Goal: Use online tool/utility: Use online tool/utility

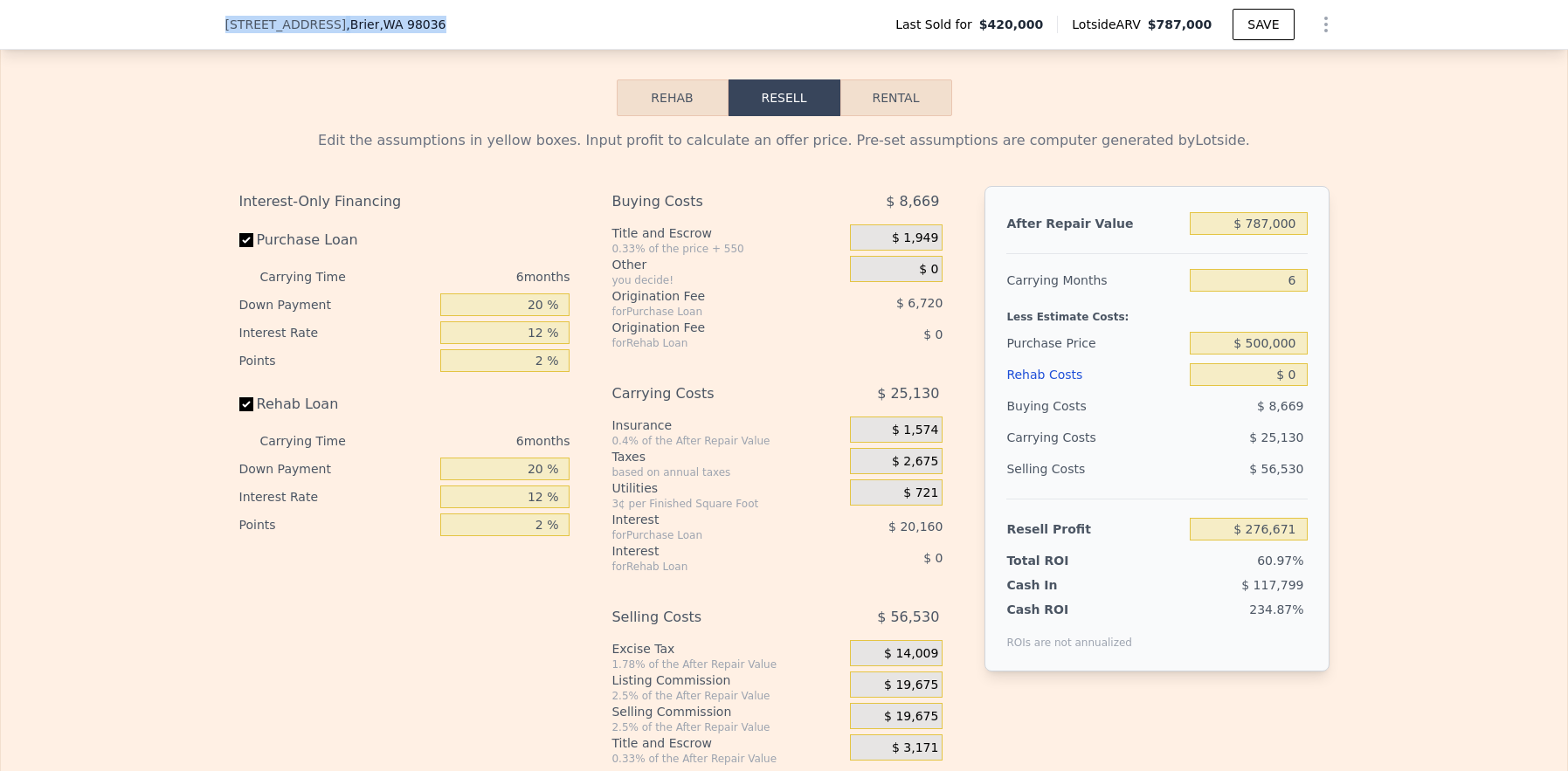
scroll to position [2614, 0]
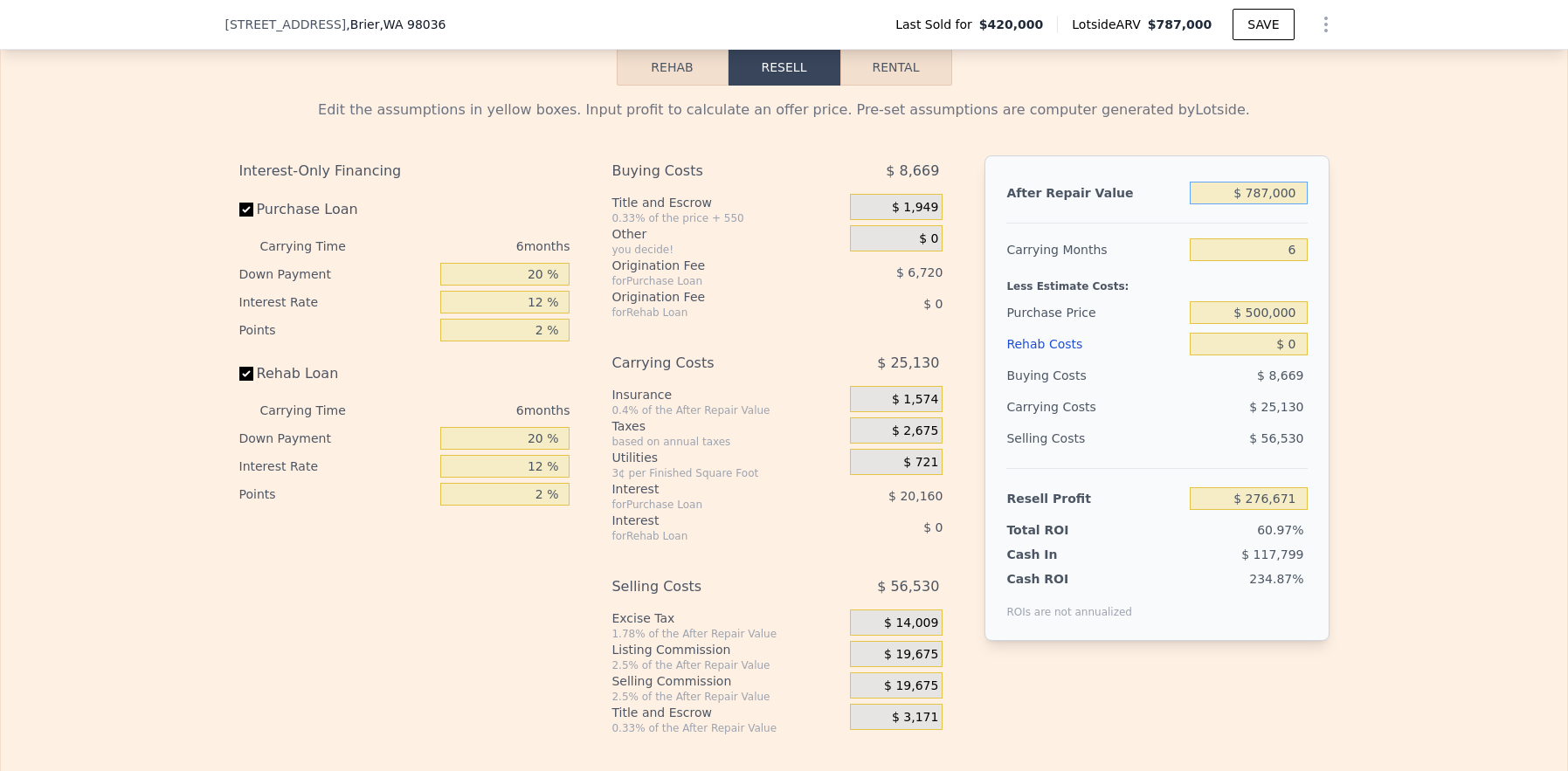
click at [1258, 205] on input "$ 787,000" at bounding box center [1248, 193] width 117 height 23
type input "$ 7"
type input "-$ 452,768"
type input "$ 75"
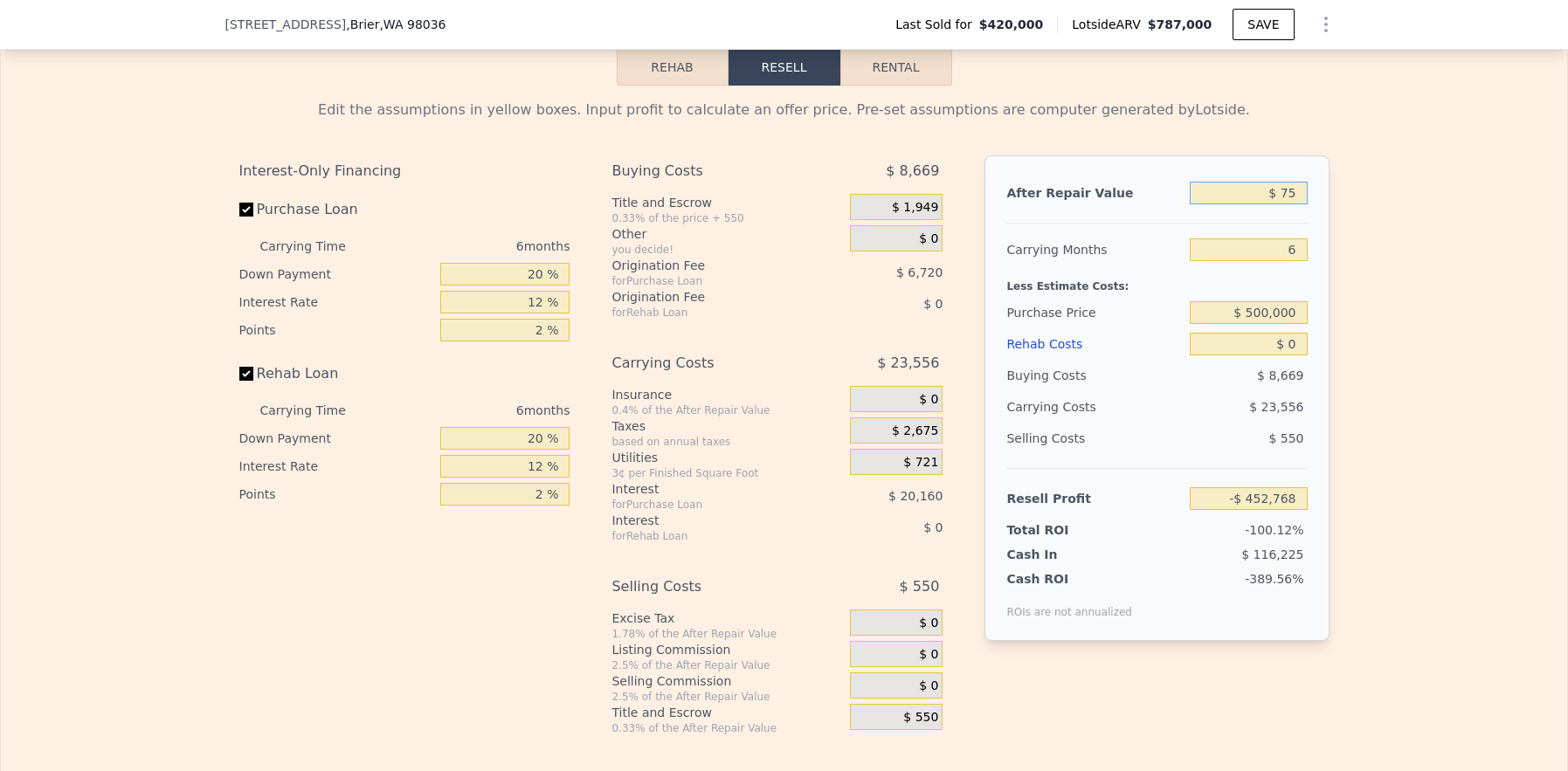
type input "-$ 452,705"
type input "$ 750"
type input "-$ 452,080"
type input "$ 7,500"
type input "-$ 445,825"
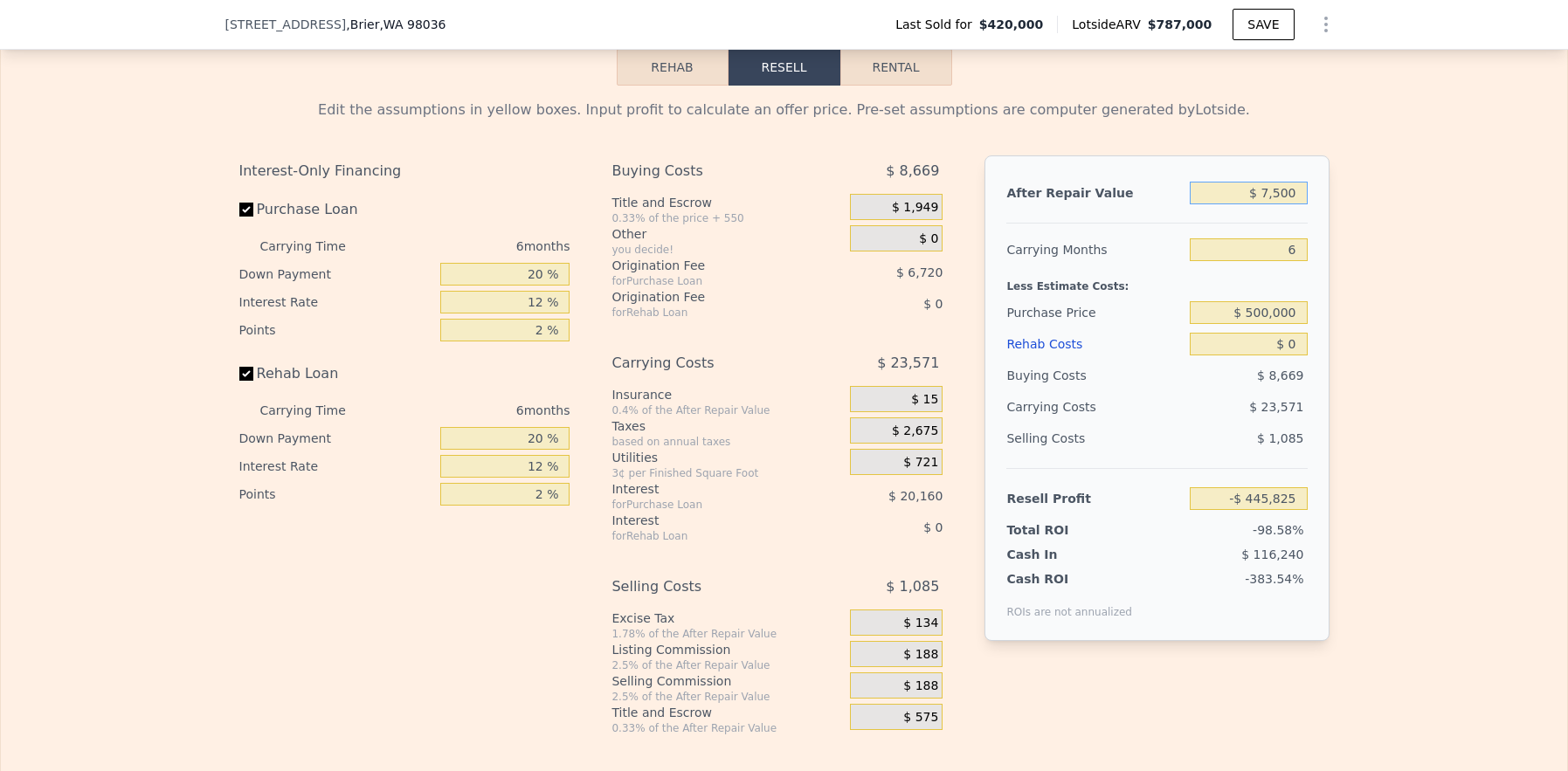
type input "$ 75,000"
type input "-$ 383,260"
type input "$ 750,000"
type input "$ 242,377"
type input "$ 750,000"
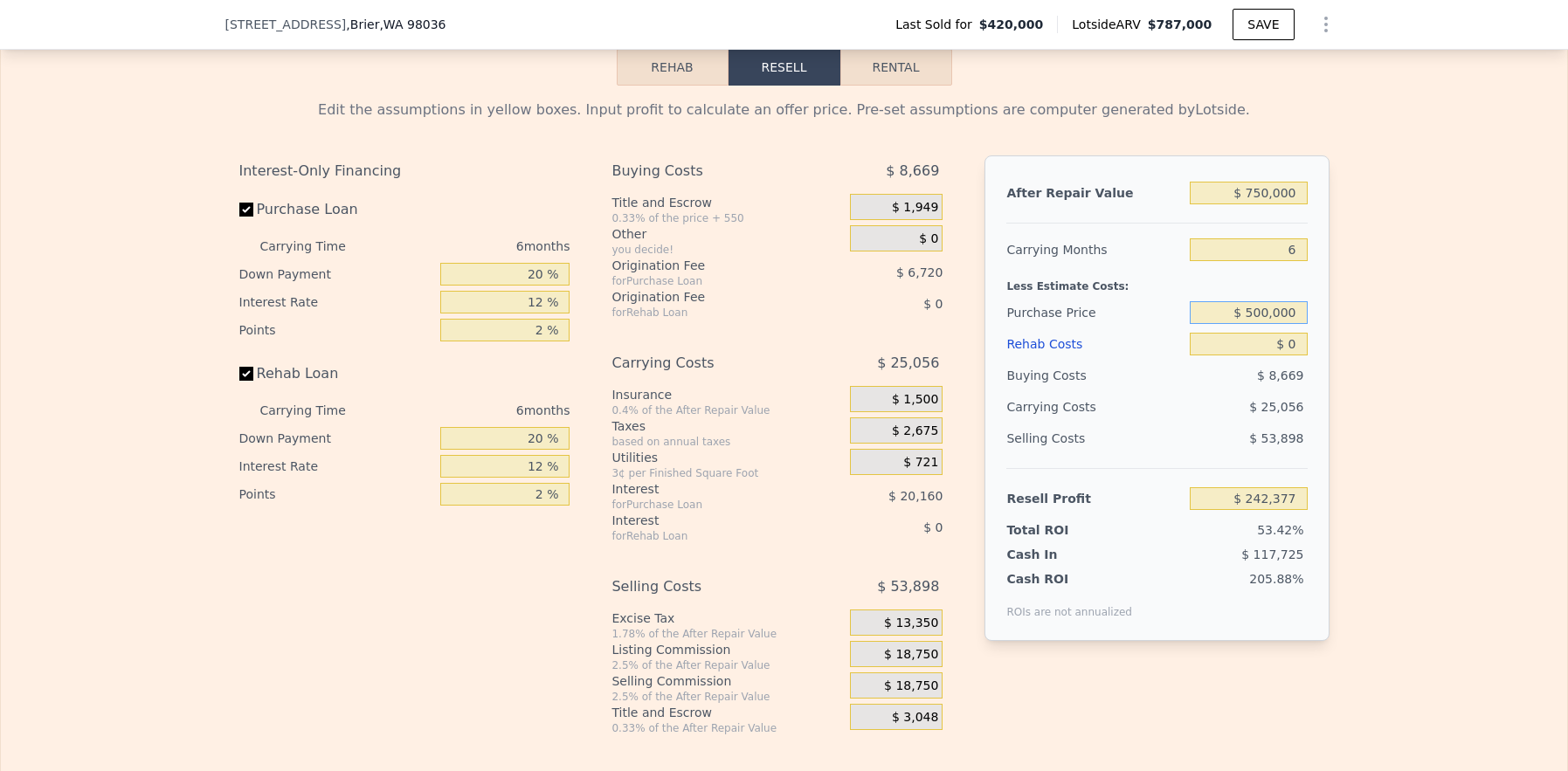
click at [1268, 324] on input "$ 500,000" at bounding box center [1248, 312] width 117 height 23
type input "$ 156,991"
click at [1269, 355] on input "$ 0" at bounding box center [1248, 343] width 117 height 23
click at [1270, 355] on input "$ 0" at bounding box center [1248, 343] width 117 height 23
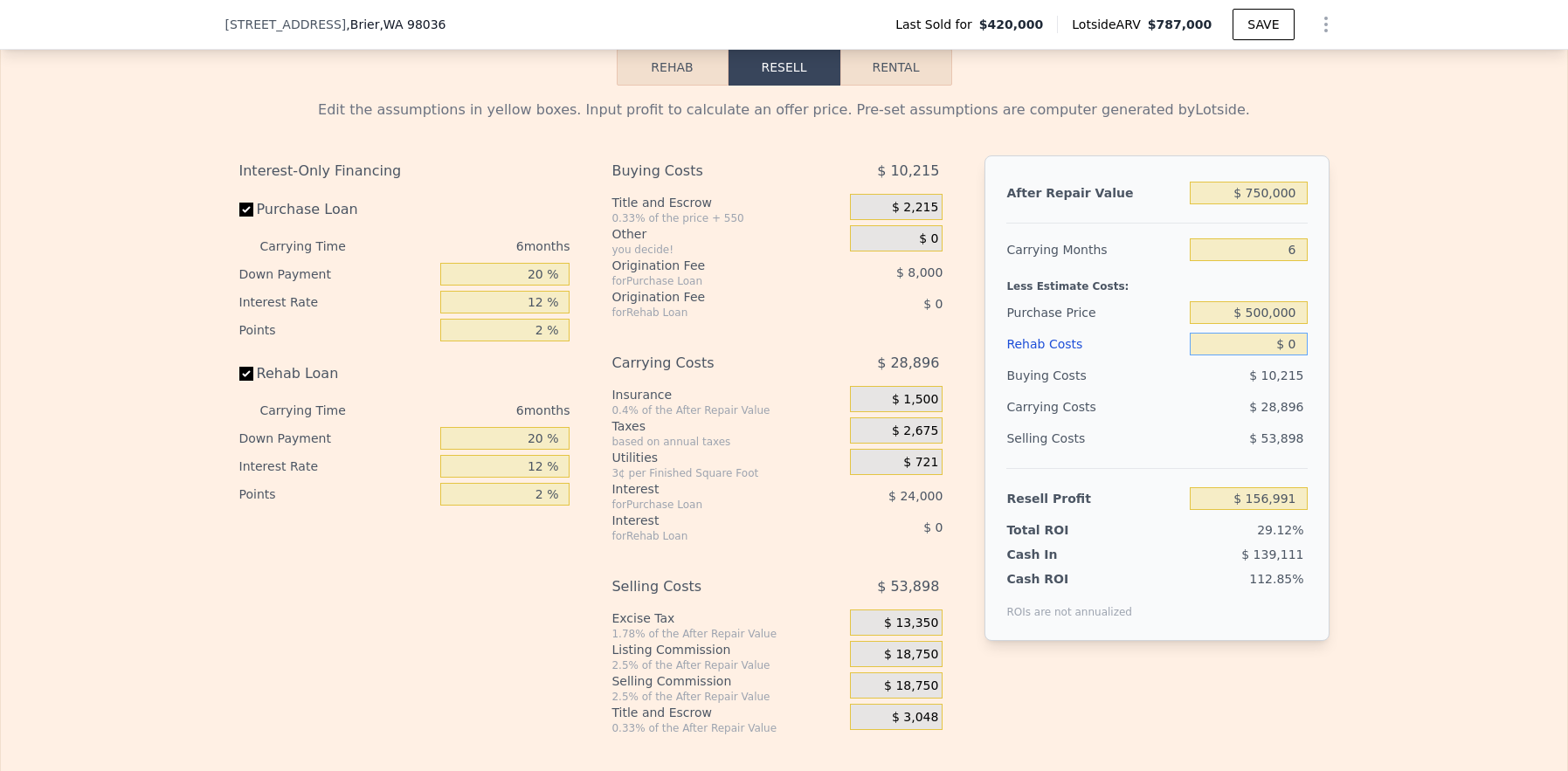
click at [1270, 355] on input "$ 0" at bounding box center [1248, 343] width 117 height 23
type input "$ 1"
type input "$ 156,990"
type input "$ 10"
type input "$ 156,981"
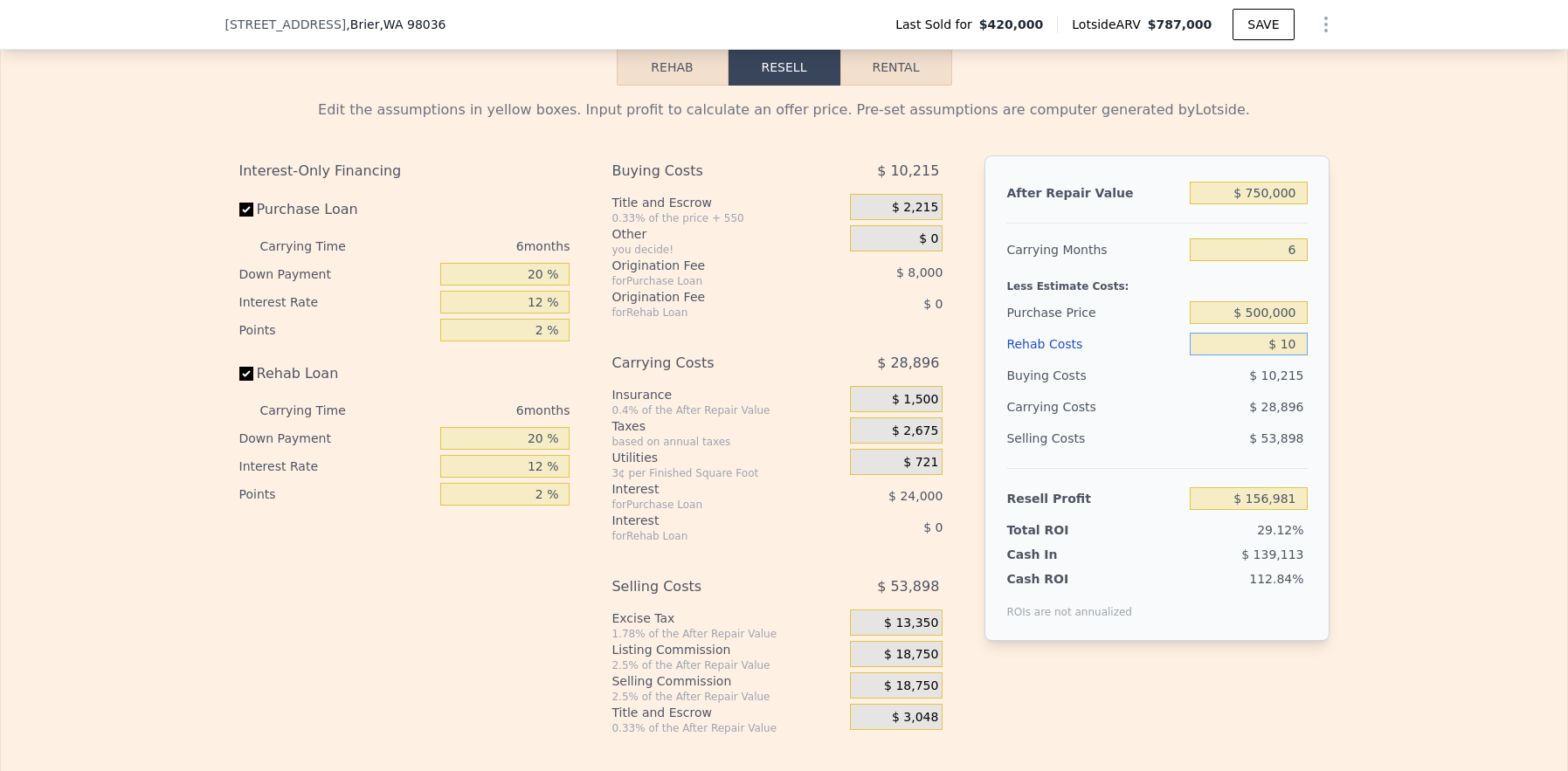
type input "$ 100"
type input "$ 156,883"
type input "$ 1,000"
type input "$ 155,927"
type input "$ 10,000"
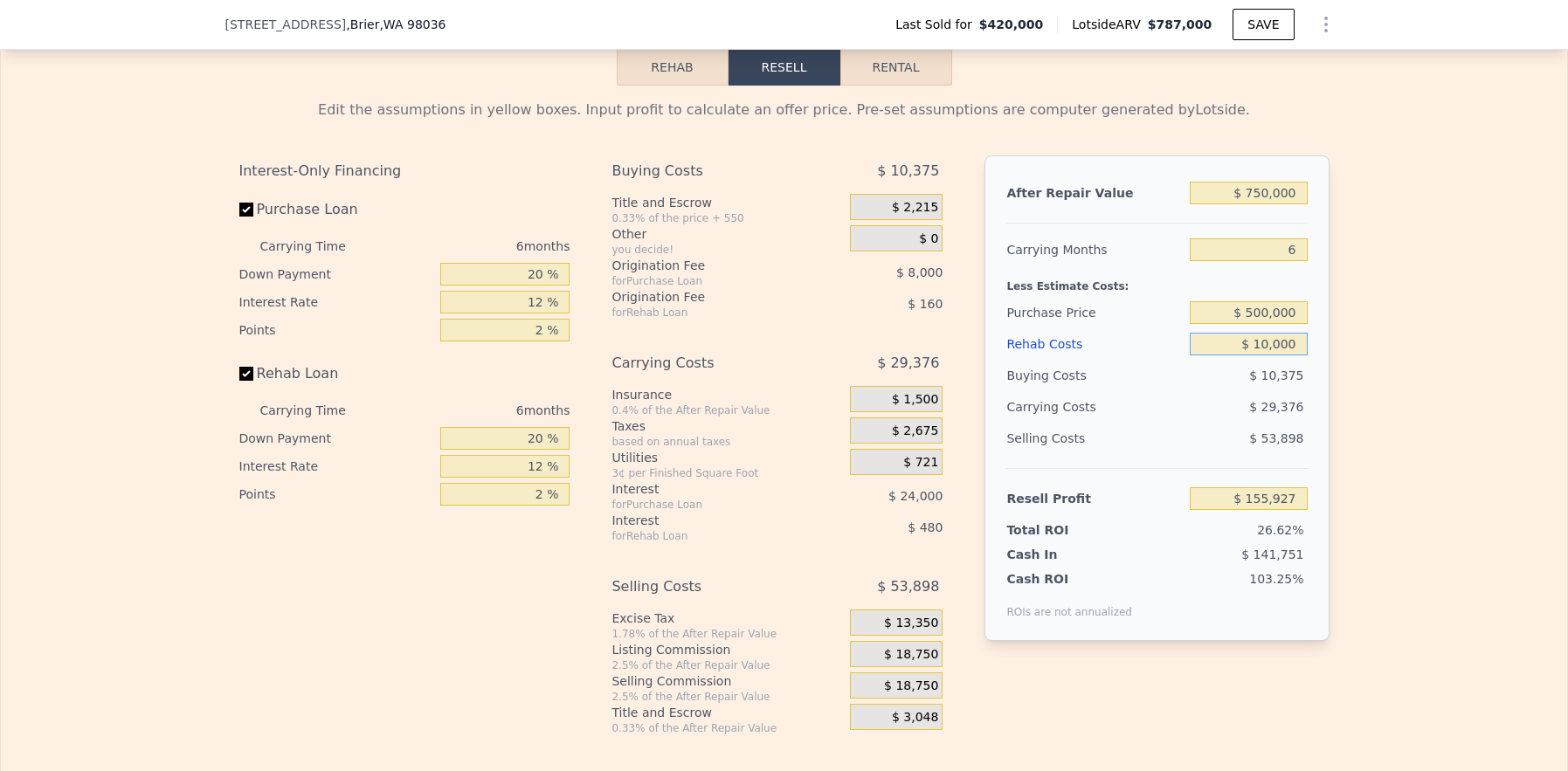
type input "$ 146,351"
type input "$ 100,000"
type input "$ 50,591"
type input "$ 100,000"
drag, startPoint x: 1283, startPoint y: 272, endPoint x: 1298, endPoint y: 274, distance: 15.1
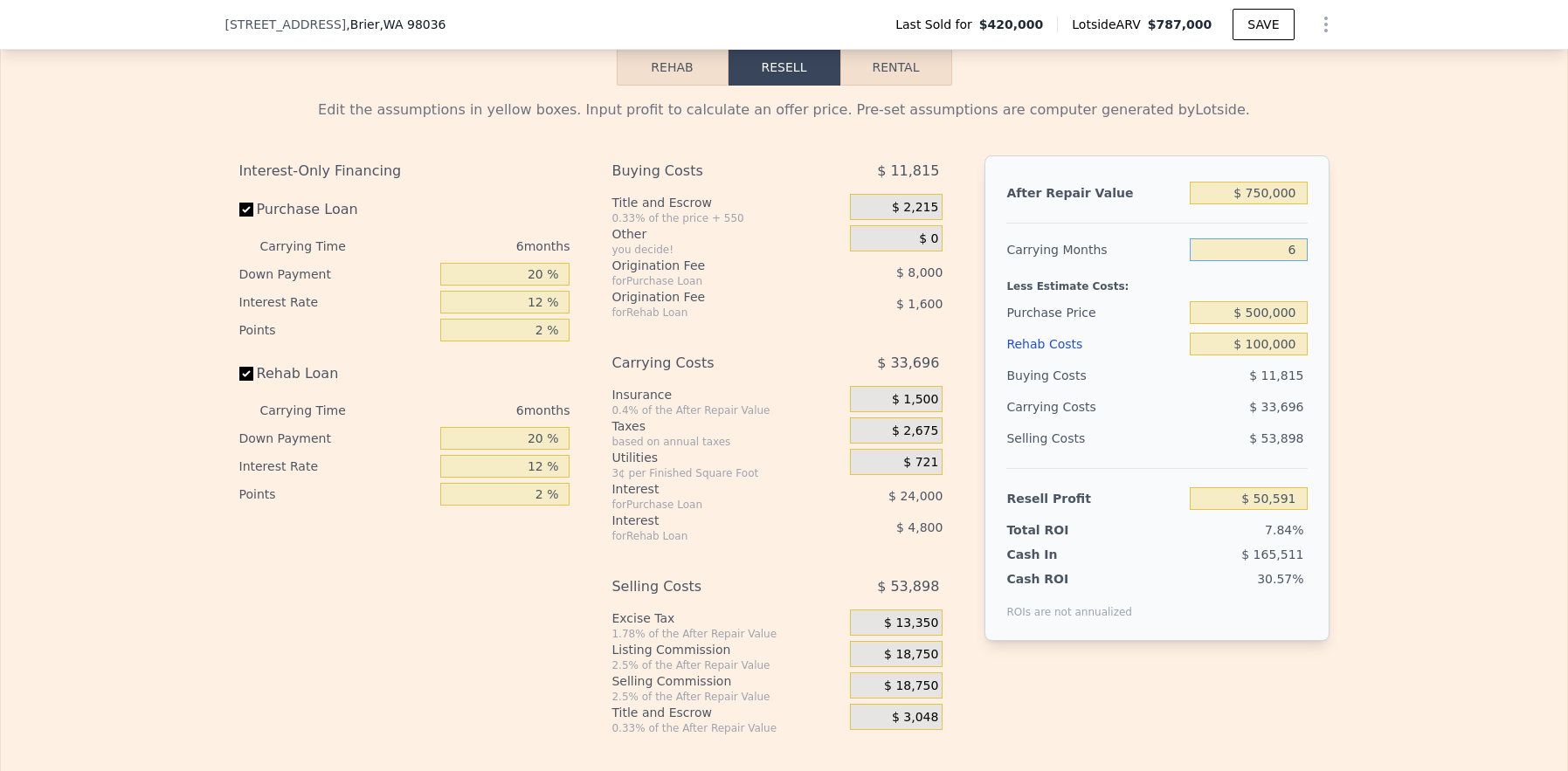
click at [1298, 261] on input "6" at bounding box center [1248, 250] width 117 height 23
type input "5"
type input "$ 56,207"
type input "5"
click at [379, 26] on span ", WA 98036" at bounding box center [412, 24] width 66 height 14
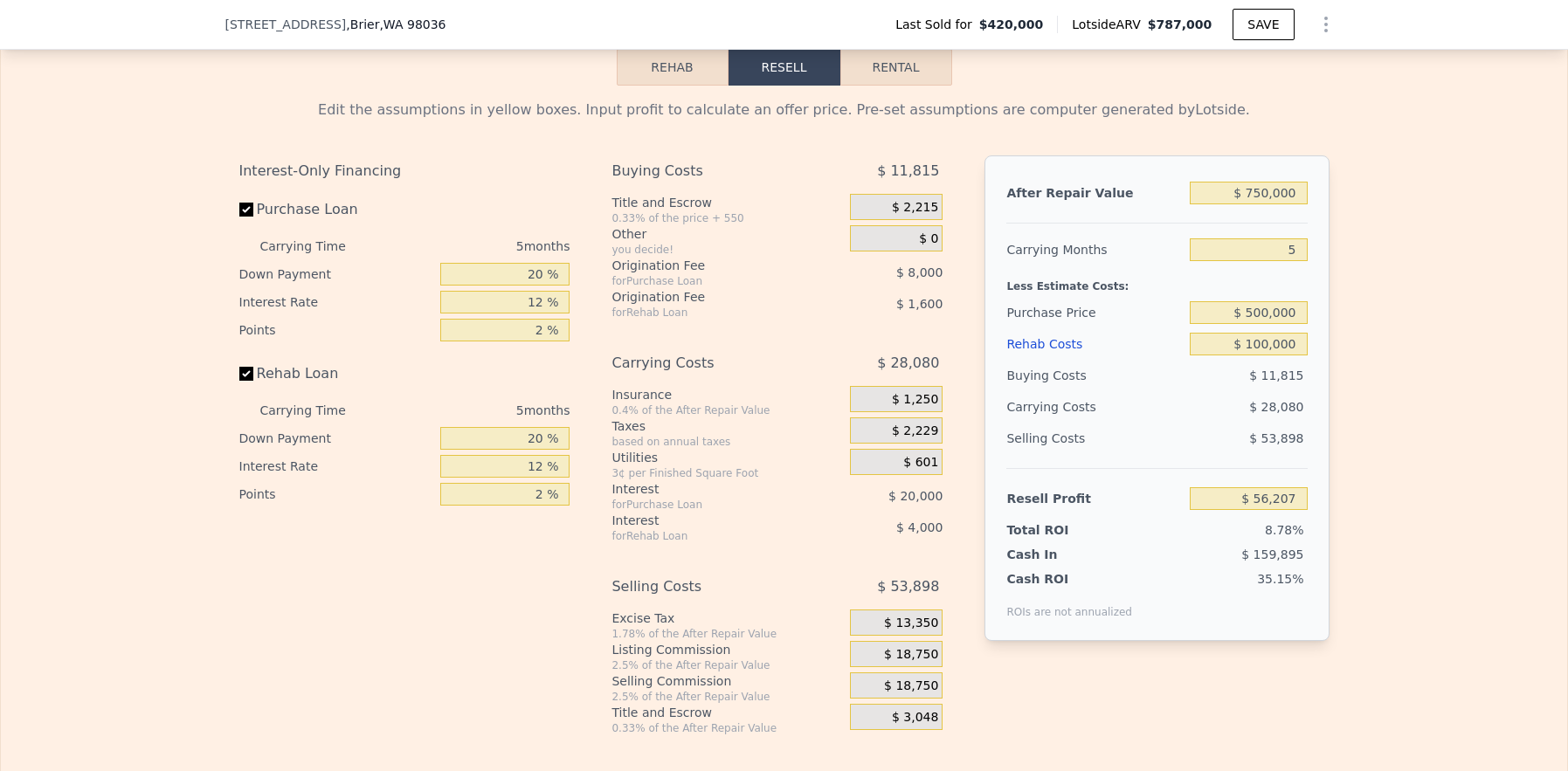
click at [379, 28] on span ", WA 98036" at bounding box center [412, 24] width 66 height 14
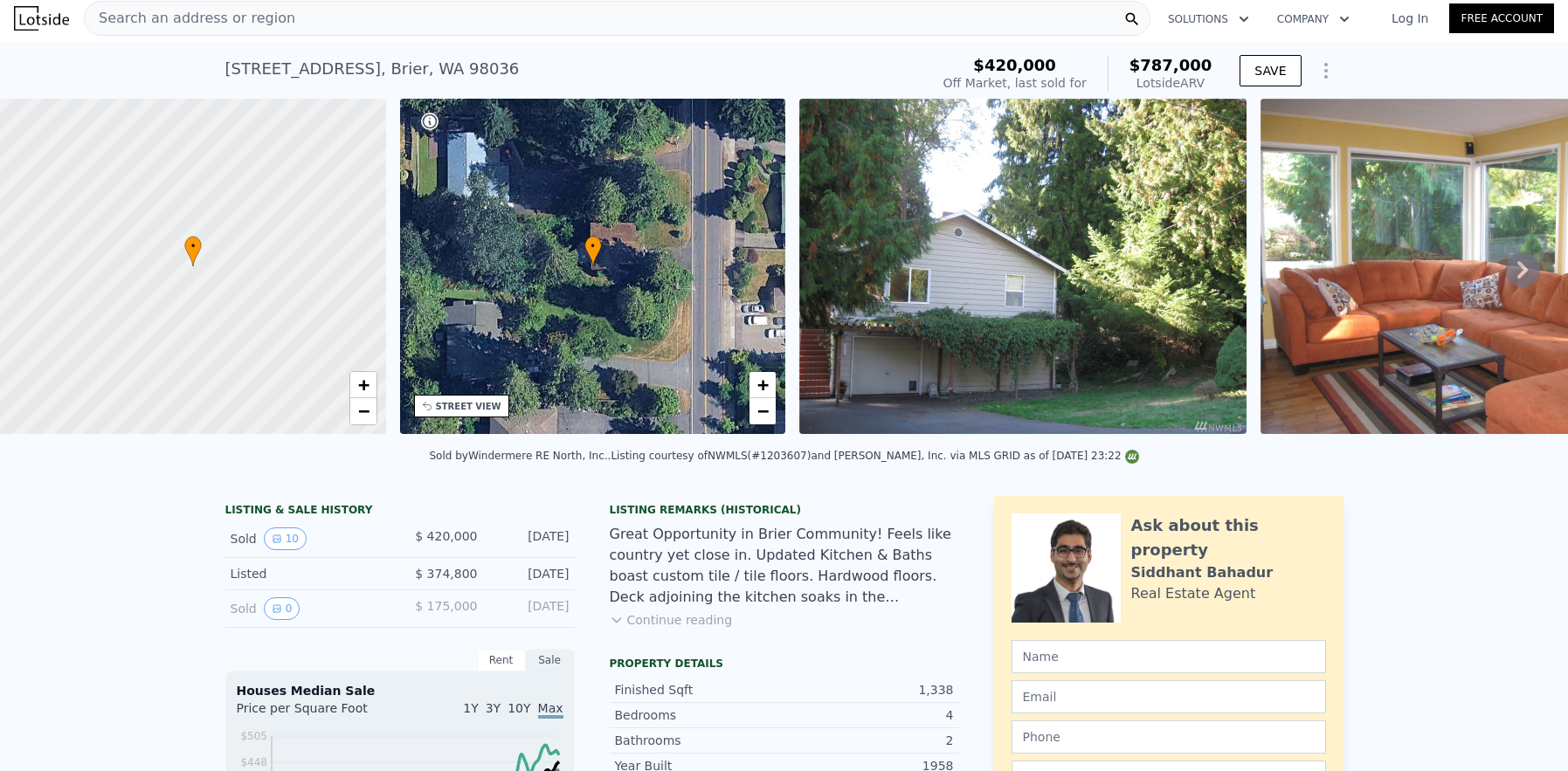
scroll to position [0, 0]
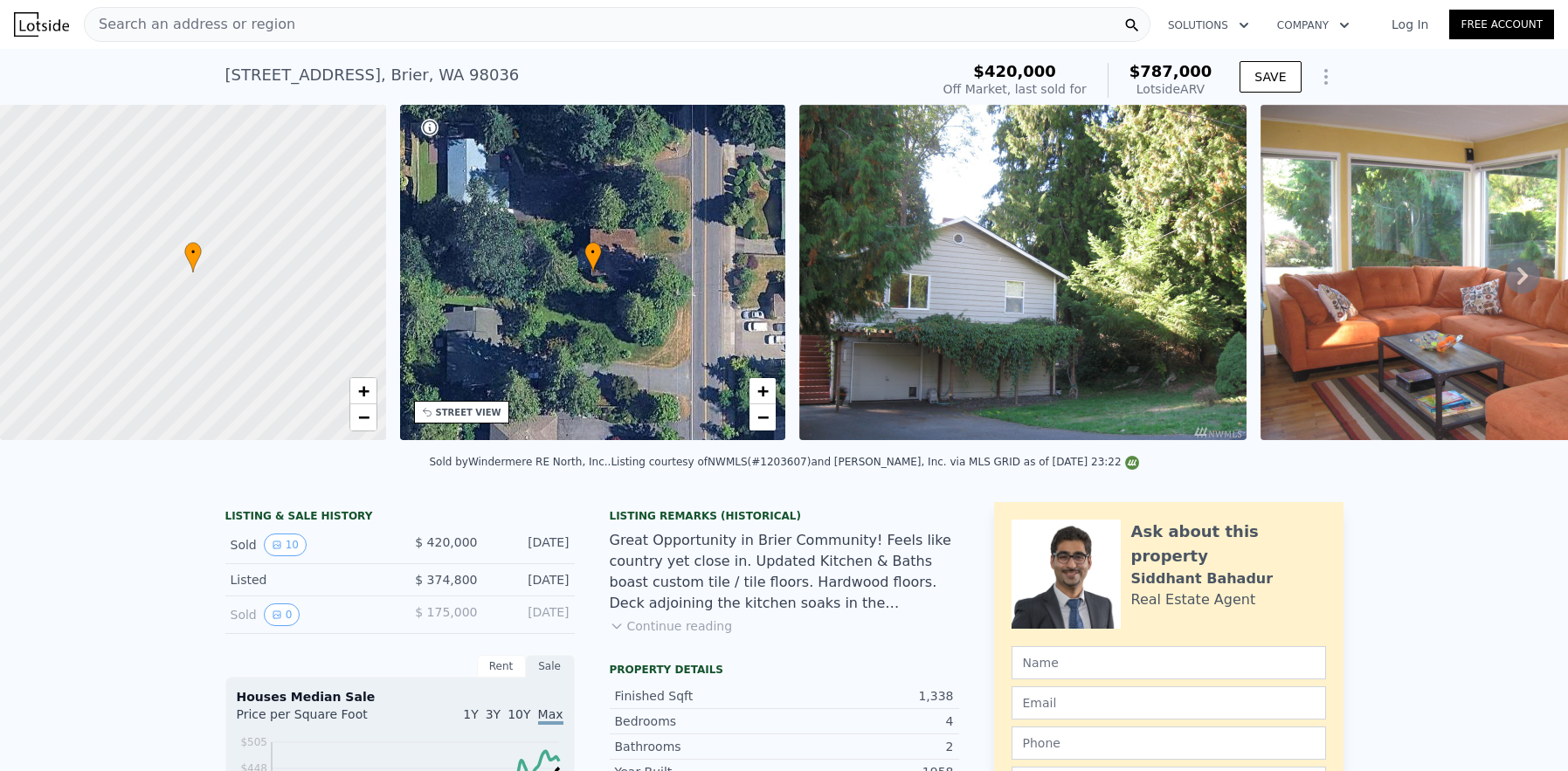
click at [216, 14] on span "Search an address or region" at bounding box center [189, 24] width 210 height 21
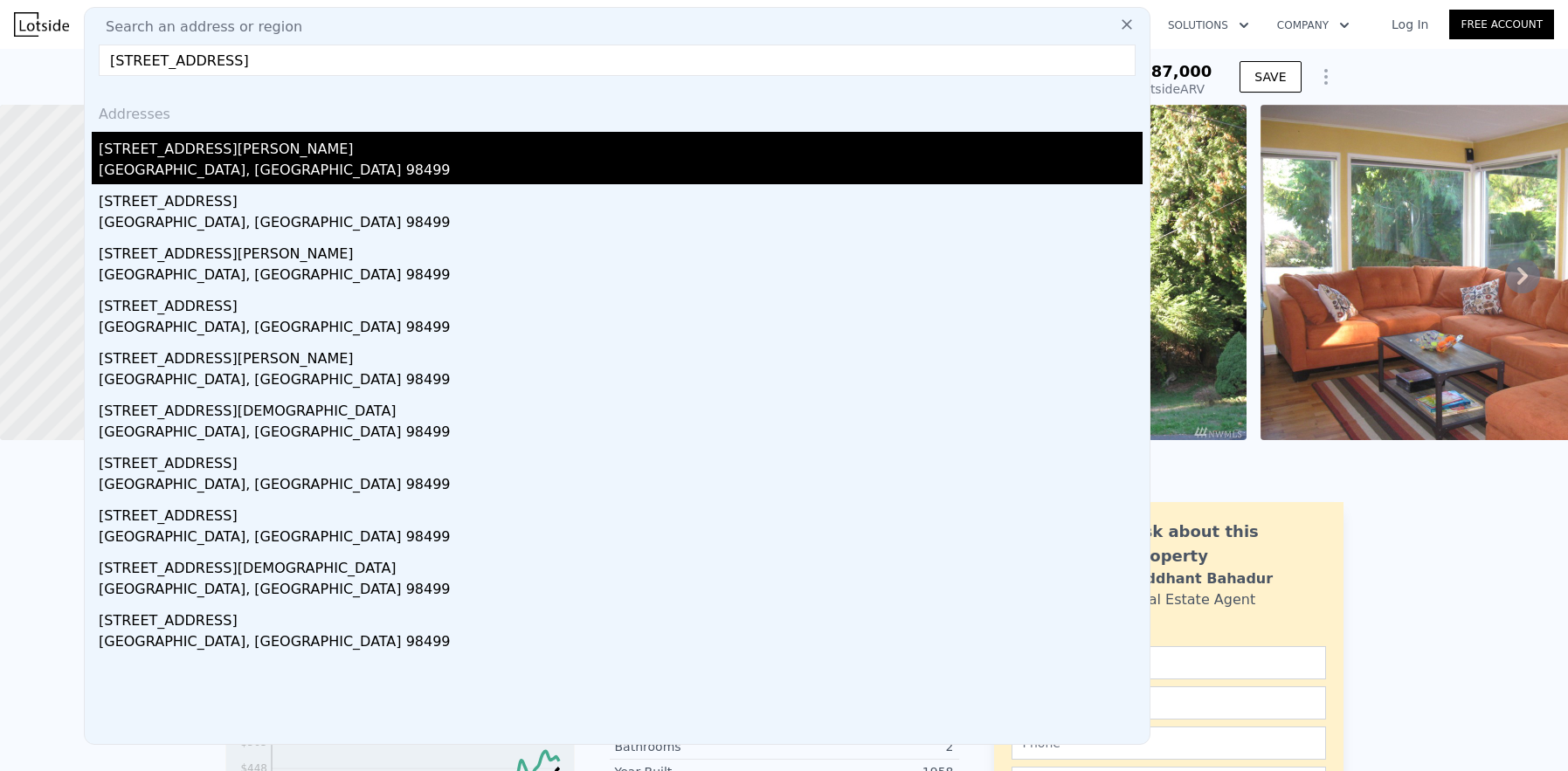
type input "[STREET_ADDRESS]"
click at [196, 153] on div "[STREET_ADDRESS][PERSON_NAME]" at bounding box center [621, 146] width 1044 height 28
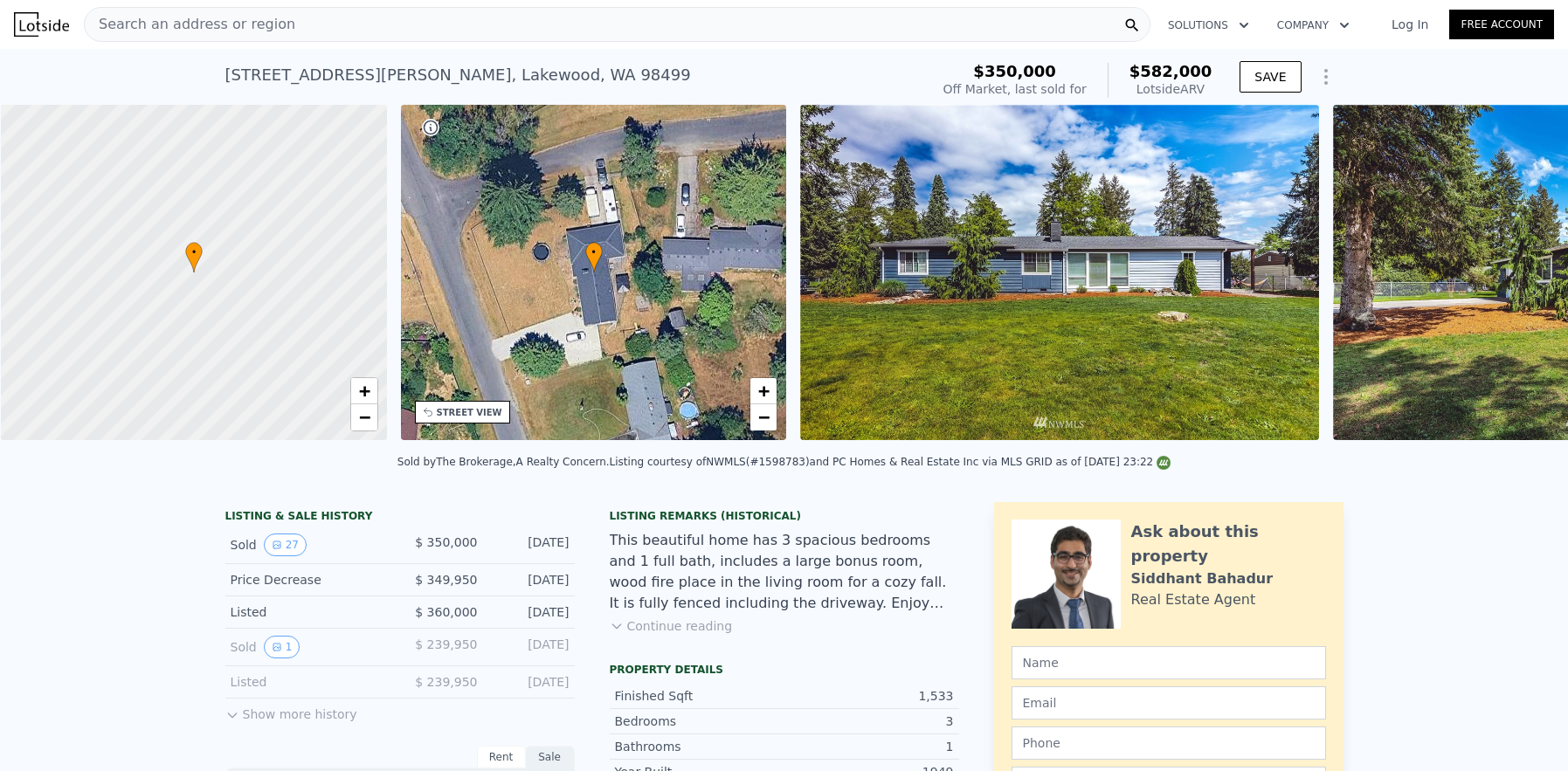
scroll to position [0, 7]
click at [638, 635] on button "Continue reading" at bounding box center [671, 626] width 123 height 17
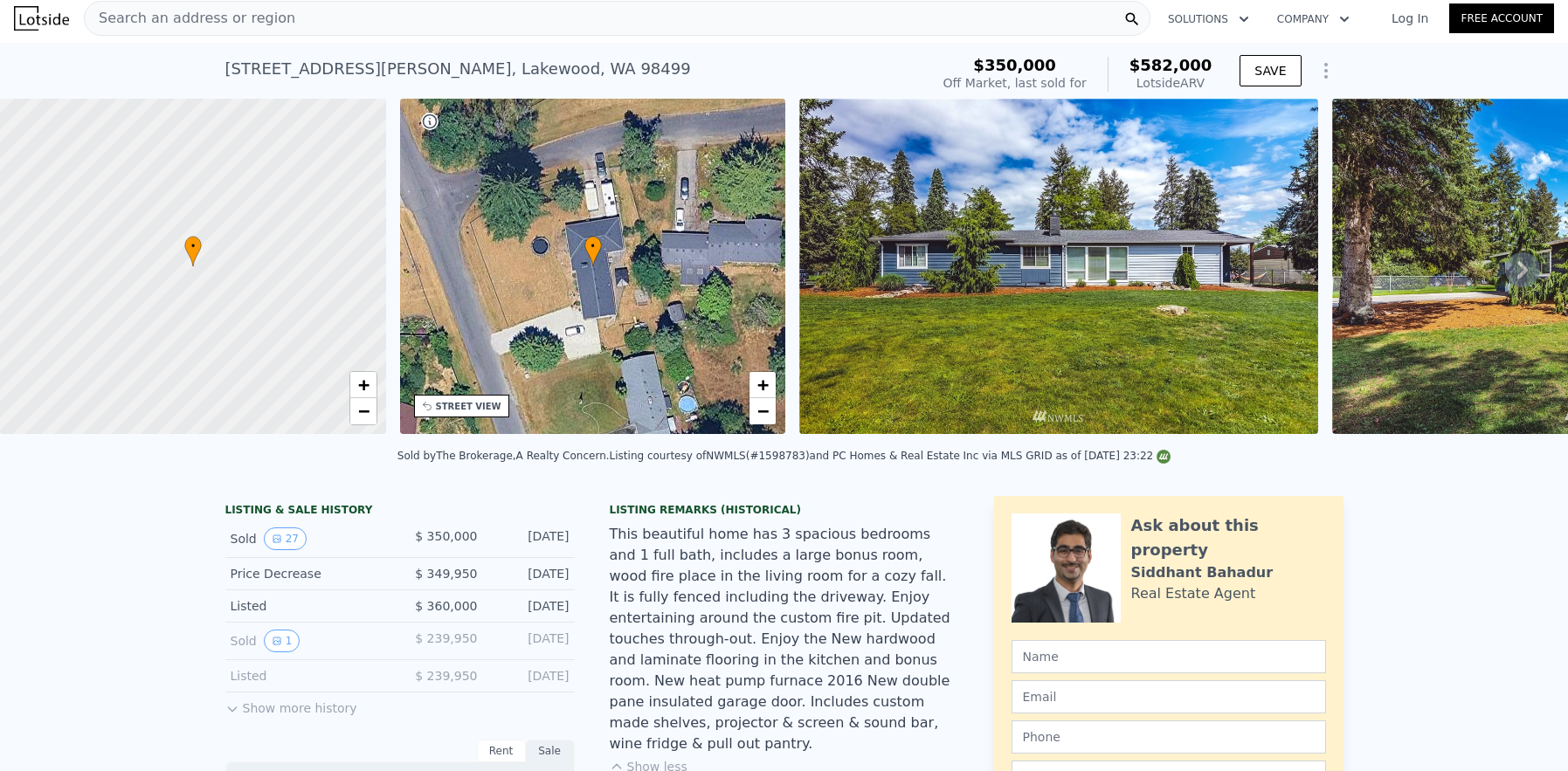
scroll to position [0, 0]
